Goal: Communication & Community: Answer question/provide support

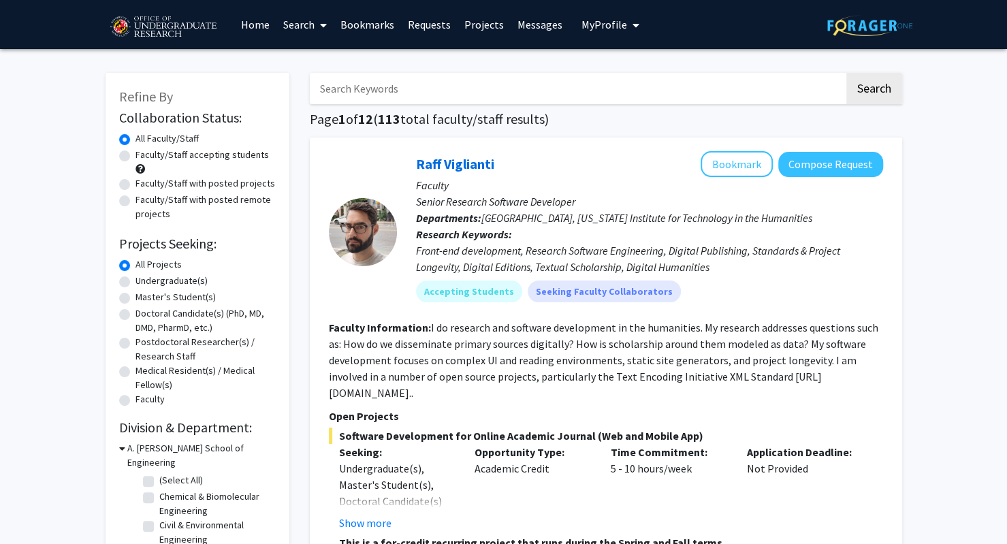
click at [614, 22] on span "My Profile" at bounding box center [604, 25] width 46 height 14
click at [511, 18] on link "Messages" at bounding box center [540, 25] width 59 height 48
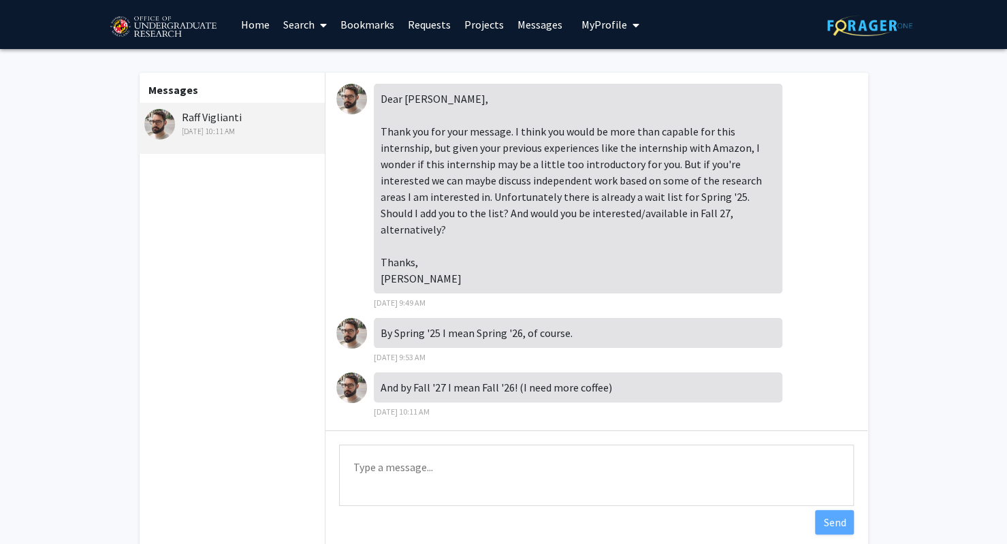
click at [533, 19] on link "Messages" at bounding box center [540, 25] width 59 height 48
click at [560, 458] on textarea "Type a message" at bounding box center [596, 475] width 515 height 61
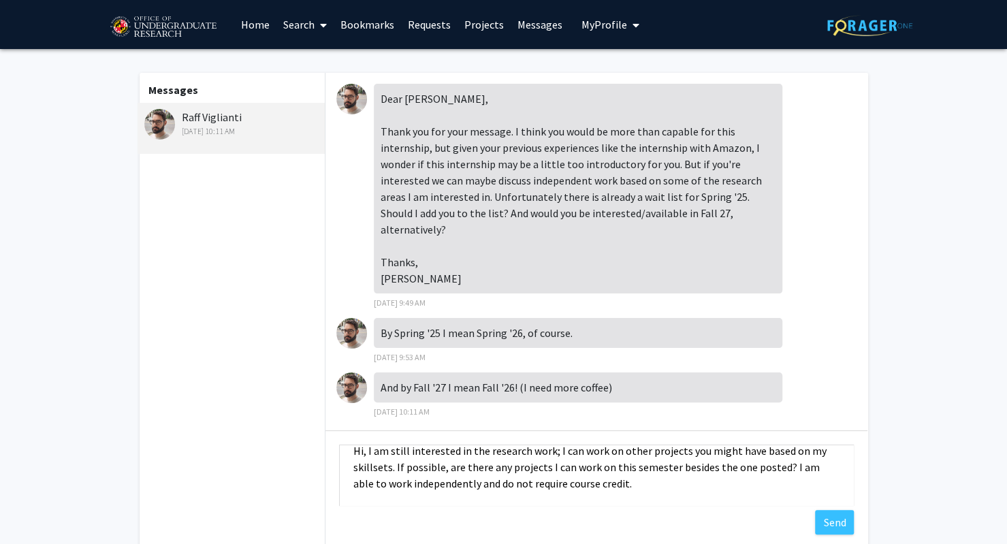
scroll to position [16, 0]
type textarea "Hi, I am still interested in the research work; I can work on other projects yo…"
click at [841, 532] on button "Send" at bounding box center [834, 522] width 39 height 25
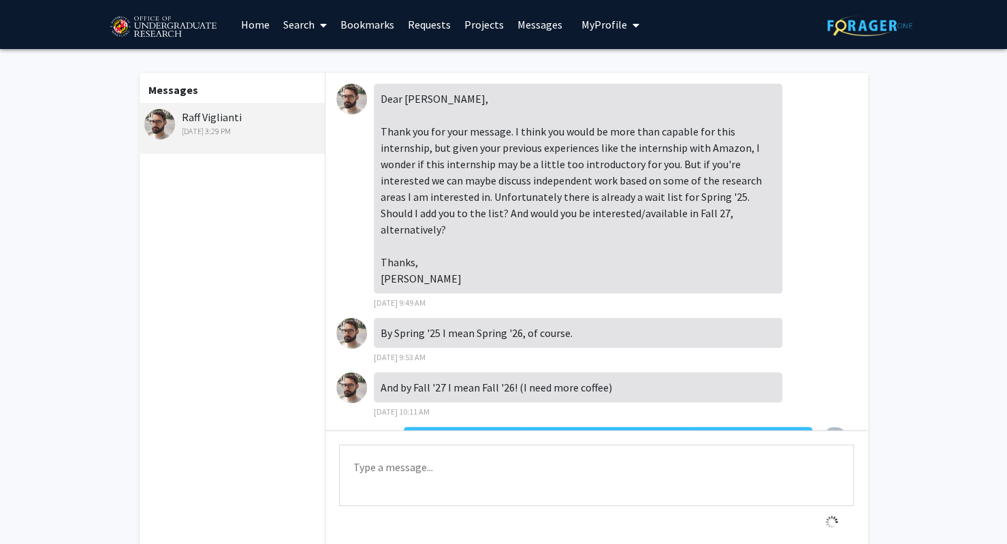
scroll to position [94, 0]
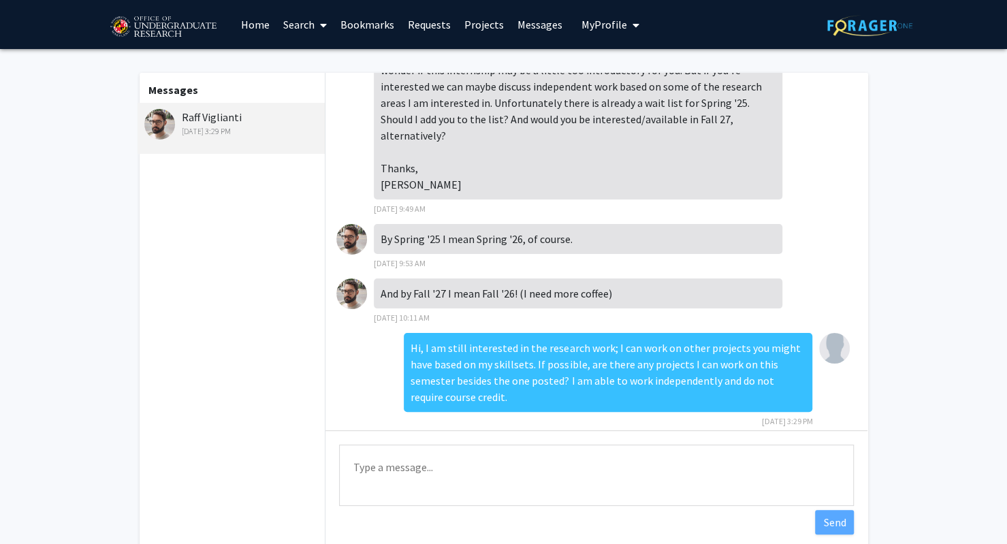
click at [309, 16] on link "Search" at bounding box center [304, 25] width 57 height 48
click at [327, 61] on span "Faculty/Staff" at bounding box center [326, 62] width 100 height 27
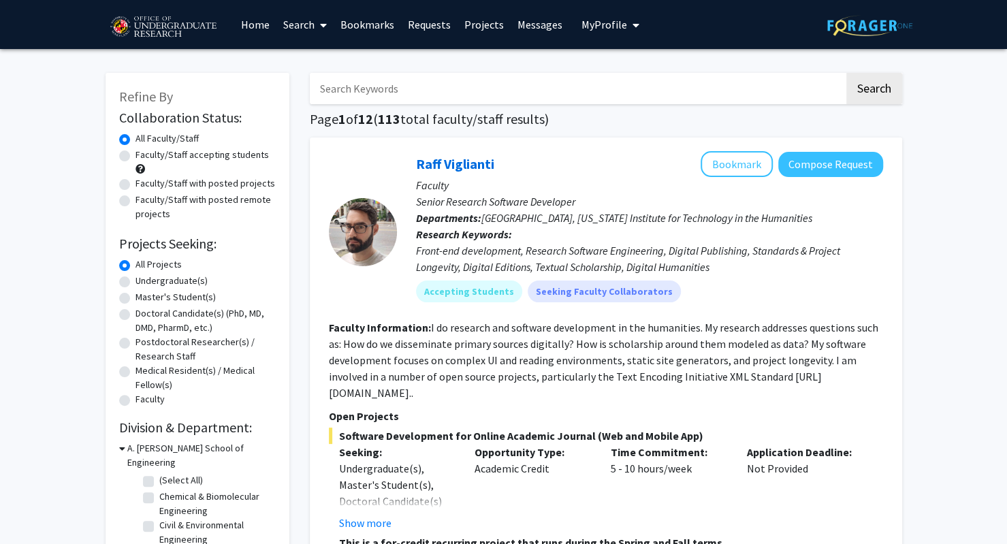
click at [539, 19] on link "Messages" at bounding box center [540, 25] width 59 height 48
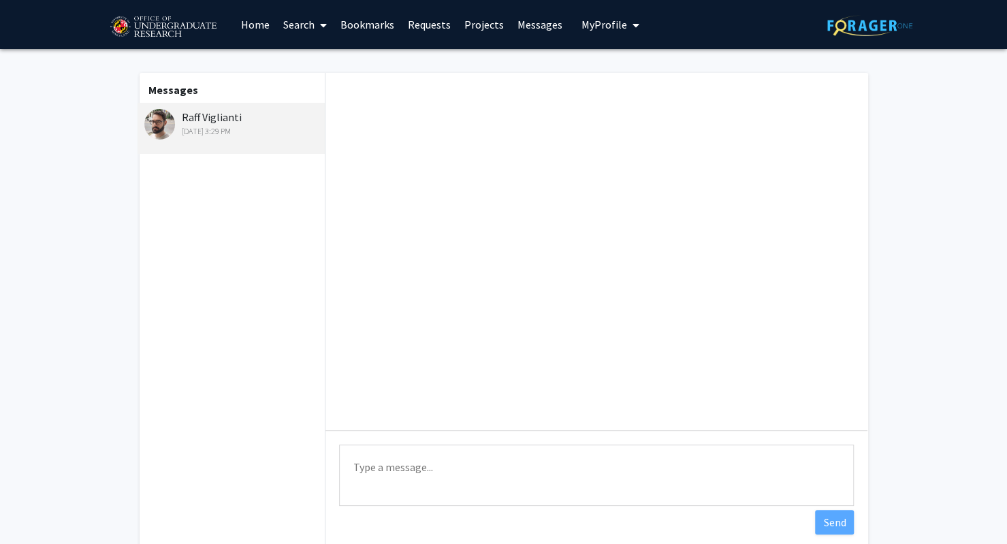
scroll to position [94, 0]
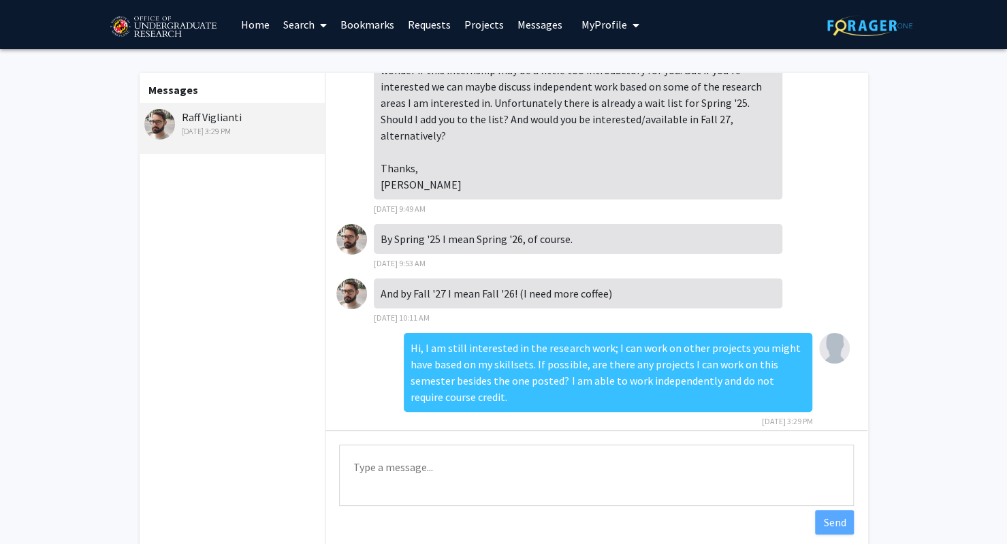
click at [285, 24] on link "Search" at bounding box center [304, 25] width 57 height 48
click at [325, 51] on span "Faculty/Staff" at bounding box center [326, 62] width 100 height 27
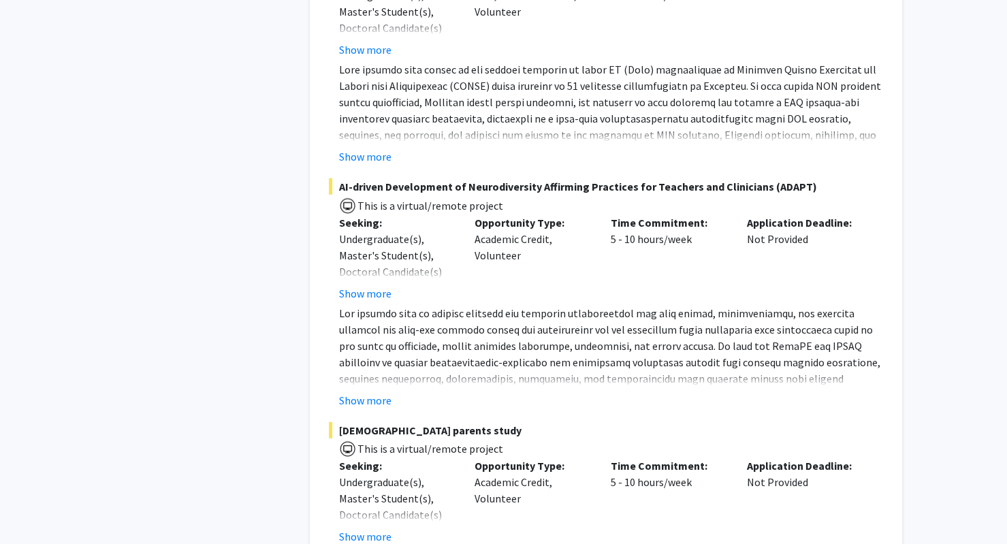
scroll to position [1974, 0]
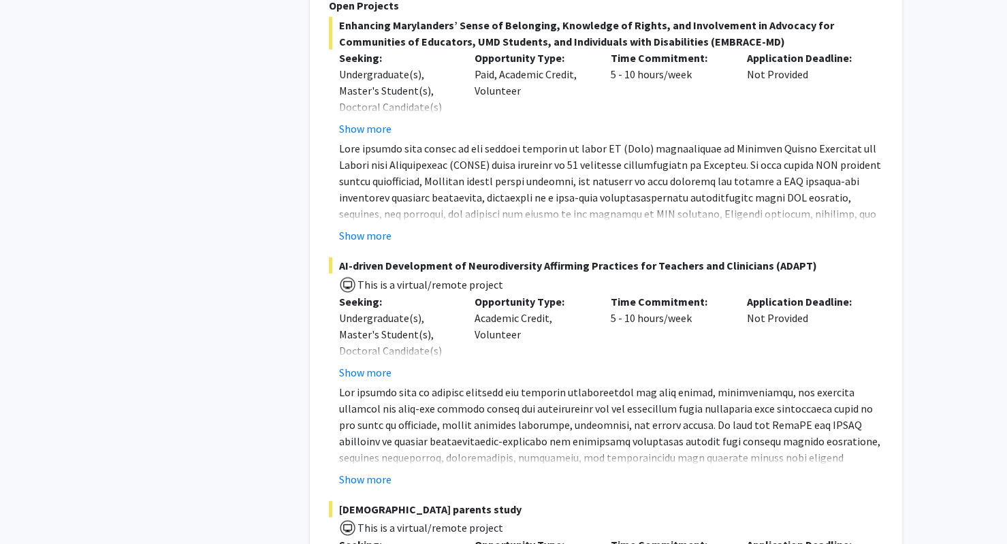
click at [447, 257] on span "AI-driven Development of Neurodiversity Affirming Practices for Teachers and Cl…" at bounding box center [606, 265] width 554 height 16
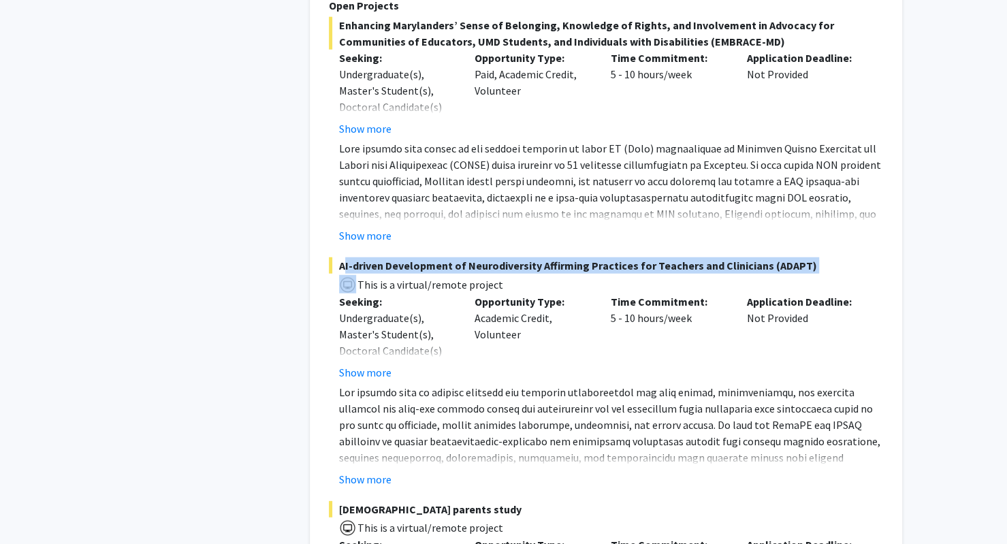
click at [447, 257] on span "AI-driven Development of Neurodiversity Affirming Practices for Teachers and Cl…" at bounding box center [606, 265] width 554 height 16
click at [374, 471] on button "Show more" at bounding box center [365, 479] width 52 height 16
